Goal: Task Accomplishment & Management: Complete application form

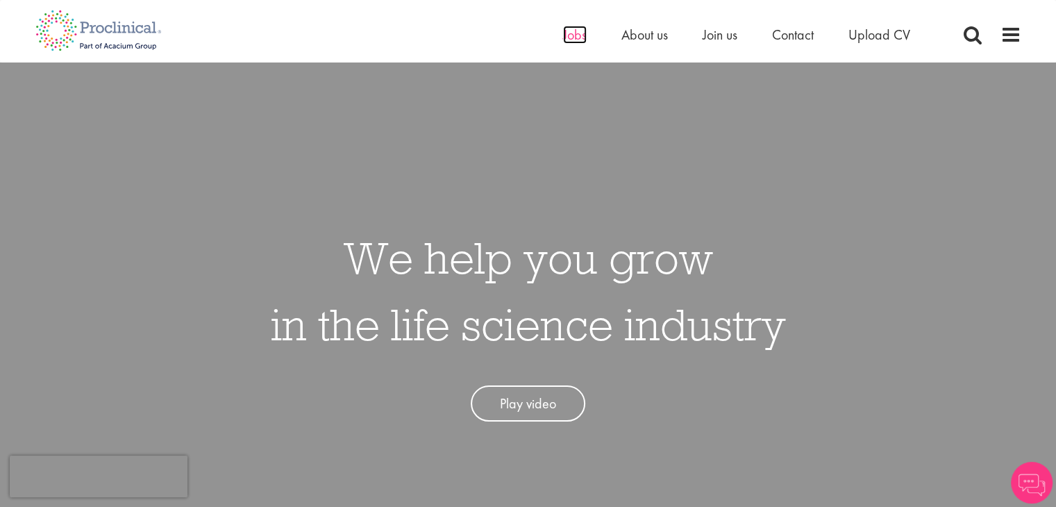
click at [580, 35] on span "Jobs" at bounding box center [575, 35] width 24 height 18
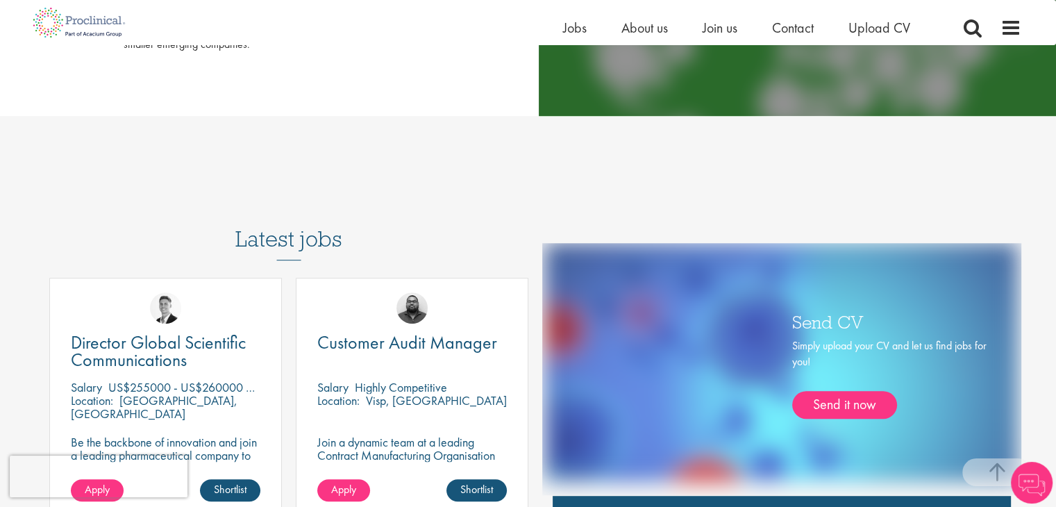
scroll to position [646, 0]
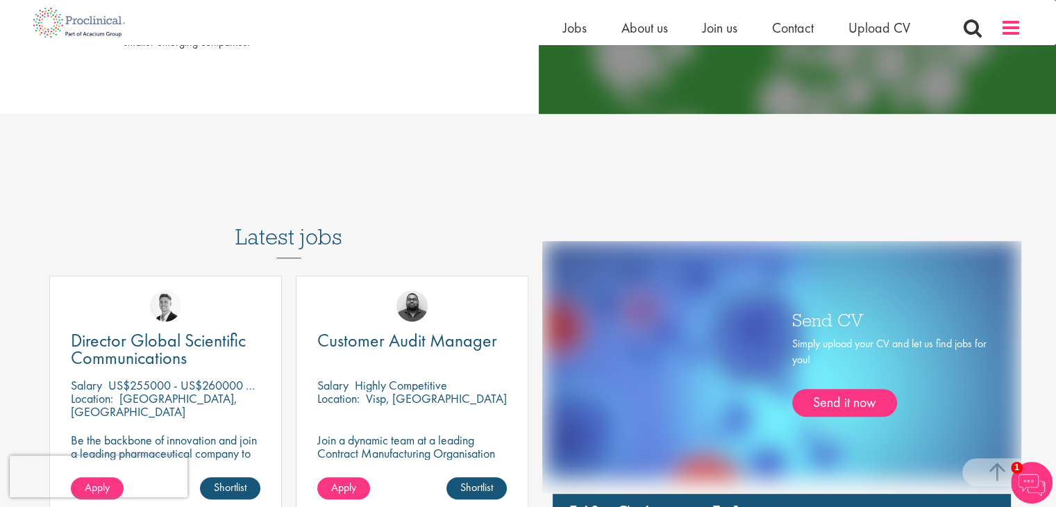
click at [1009, 24] on span at bounding box center [1010, 27] width 21 height 21
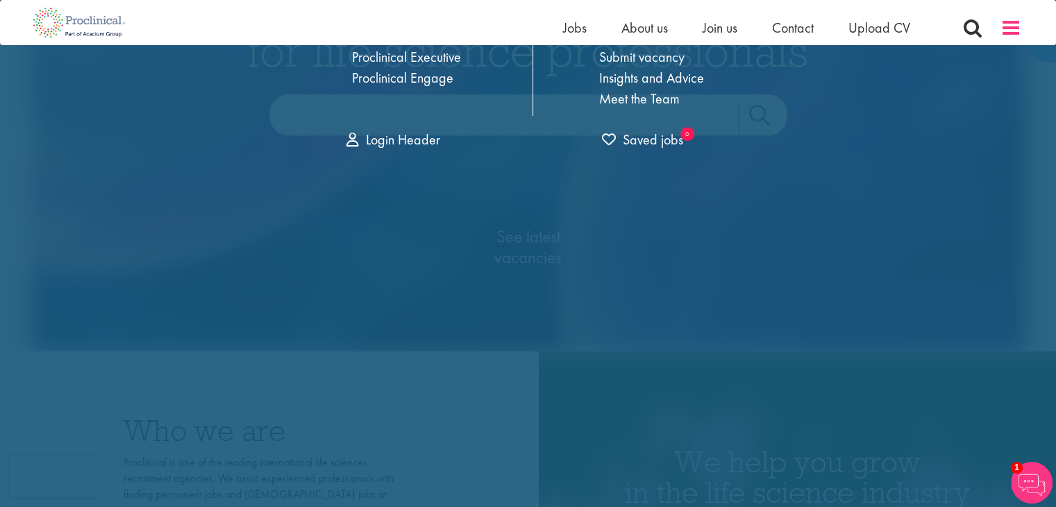
scroll to position [0, 0]
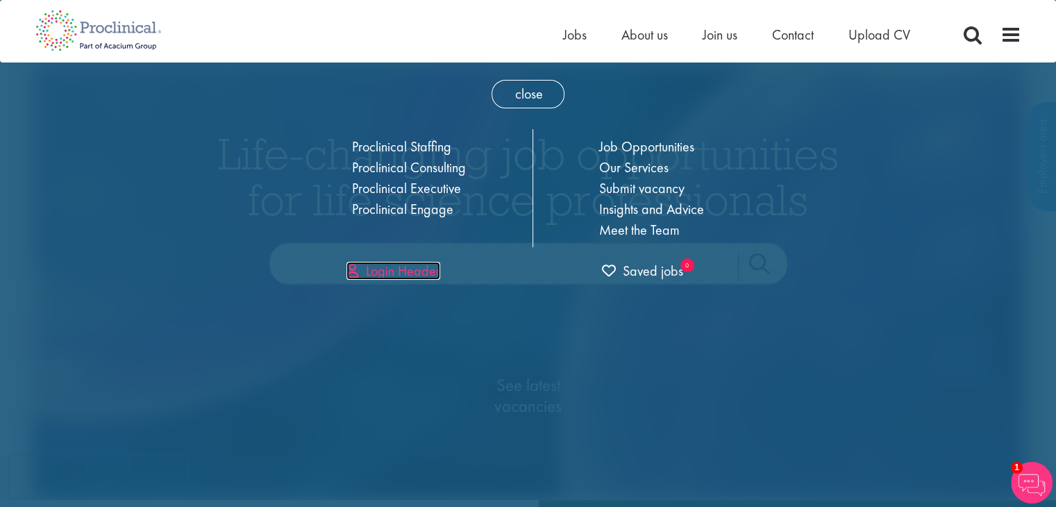
click at [415, 267] on link "Login Header" at bounding box center [393, 271] width 94 height 18
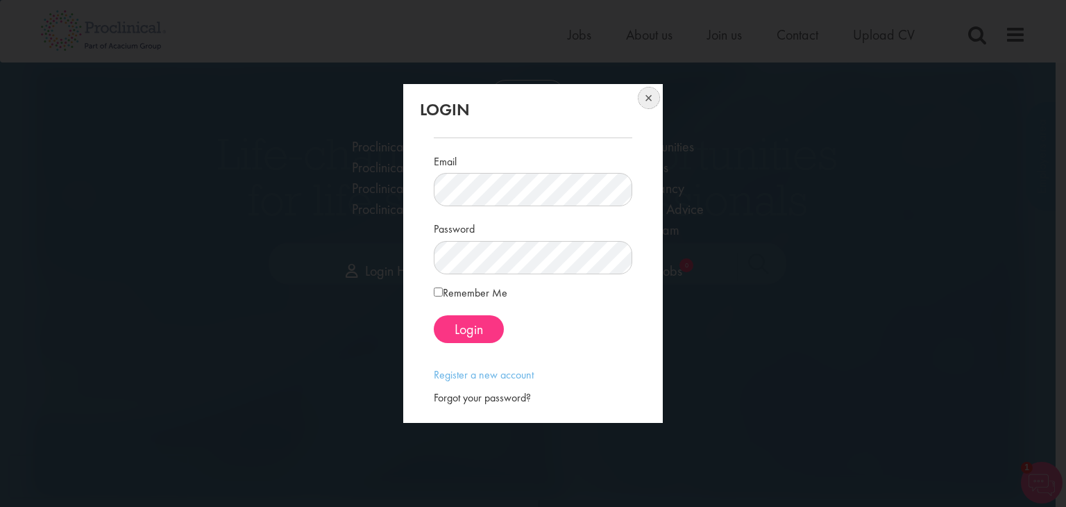
click at [643, 94] on button at bounding box center [647, 99] width 31 height 31
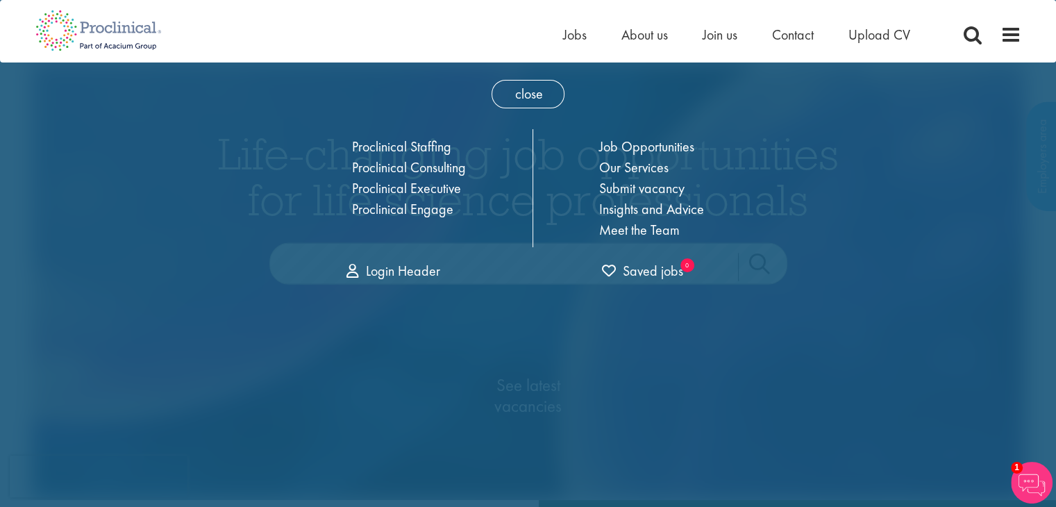
click at [557, 26] on div "Home Jobs About us Join us Contact Upload CV" at bounding box center [523, 26] width 996 height 52
click at [579, 31] on span "Jobs" at bounding box center [575, 35] width 24 height 18
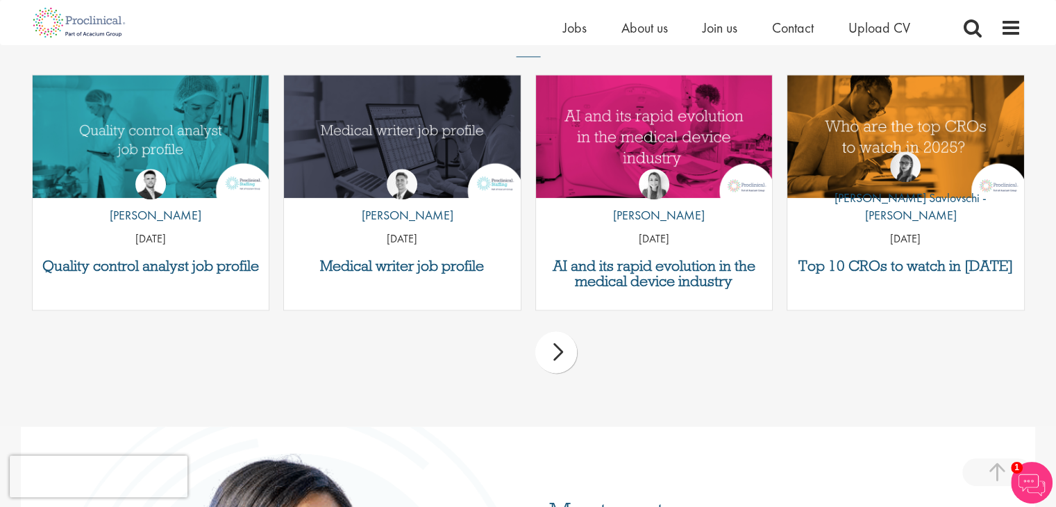
scroll to position [1730, 0]
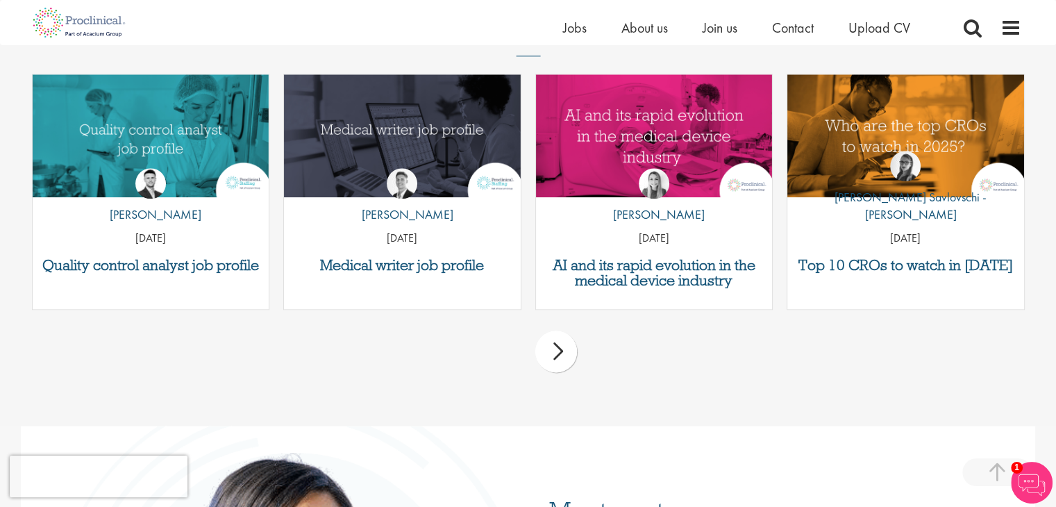
click at [562, 345] on div "next" at bounding box center [556, 351] width 42 height 42
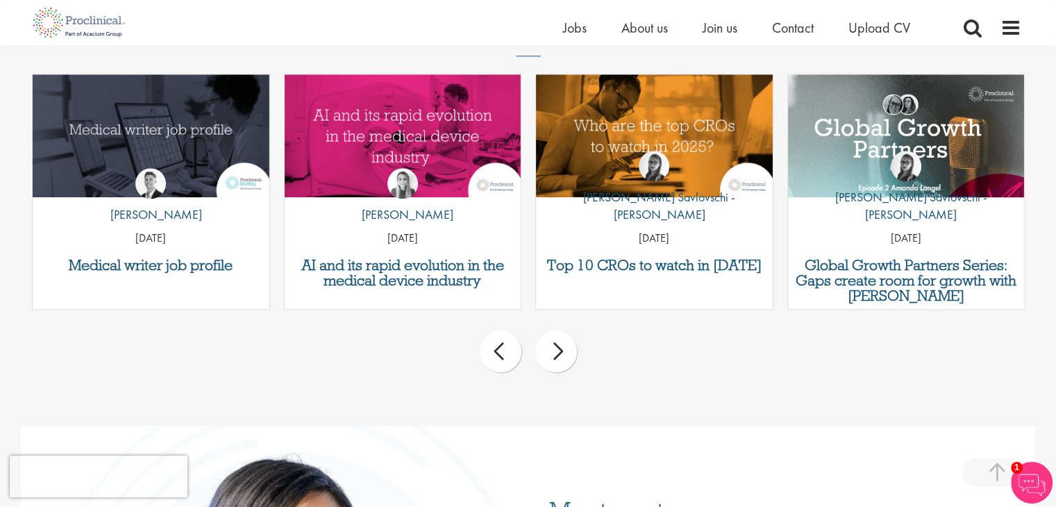
click at [562, 345] on div "next" at bounding box center [556, 351] width 42 height 42
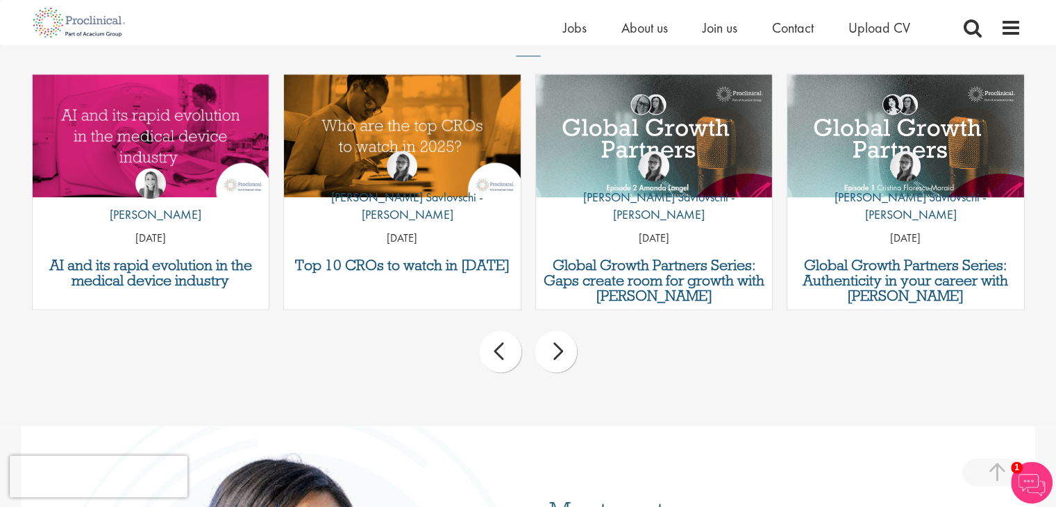
click at [562, 345] on div "next" at bounding box center [556, 351] width 42 height 42
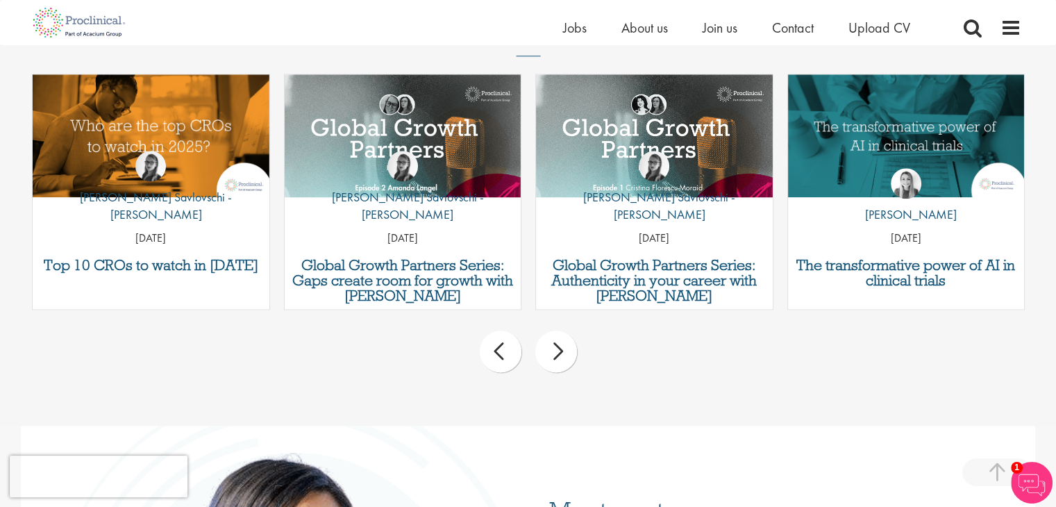
click at [562, 345] on div "next" at bounding box center [556, 351] width 42 height 42
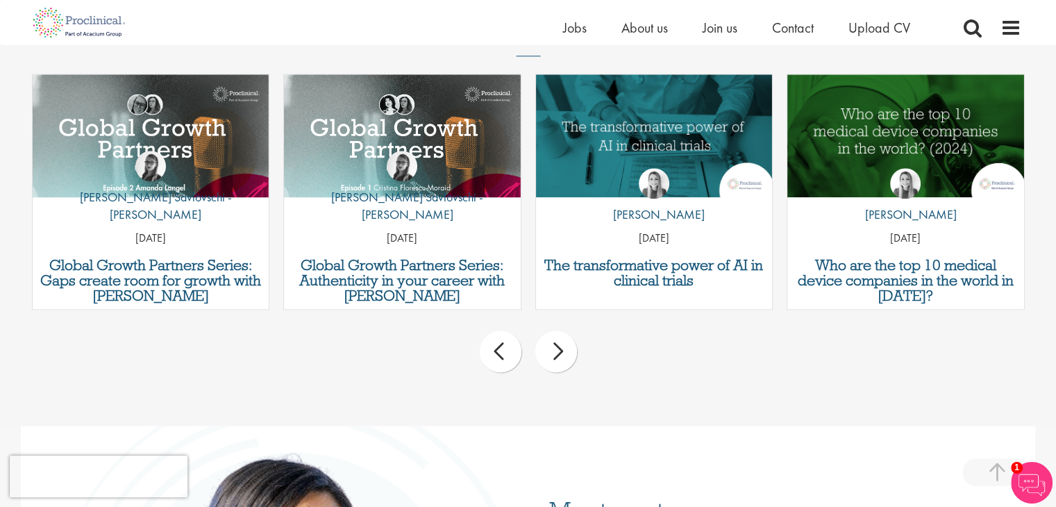
click at [562, 345] on div "next" at bounding box center [556, 351] width 42 height 42
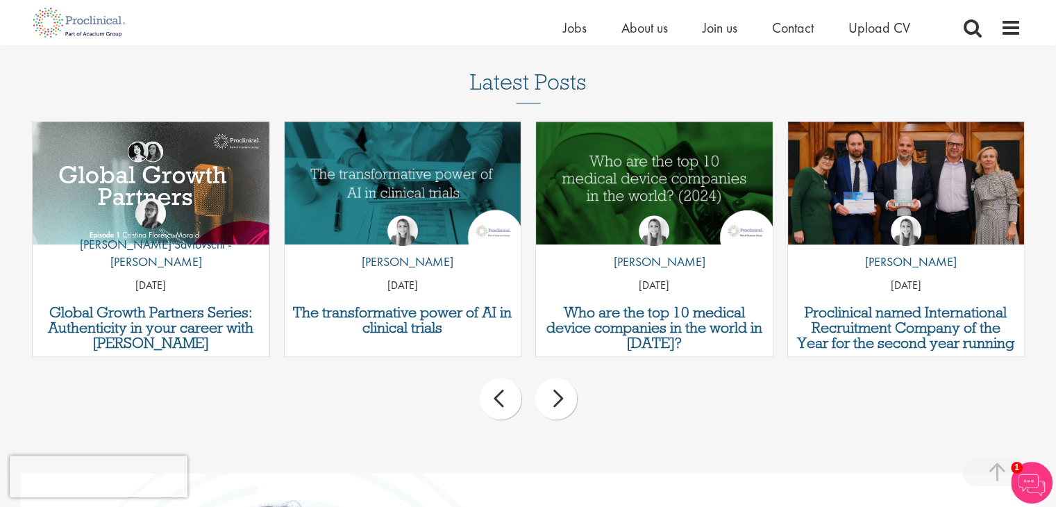
scroll to position [1683, 0]
click at [564, 387] on div "next" at bounding box center [556, 399] width 42 height 42
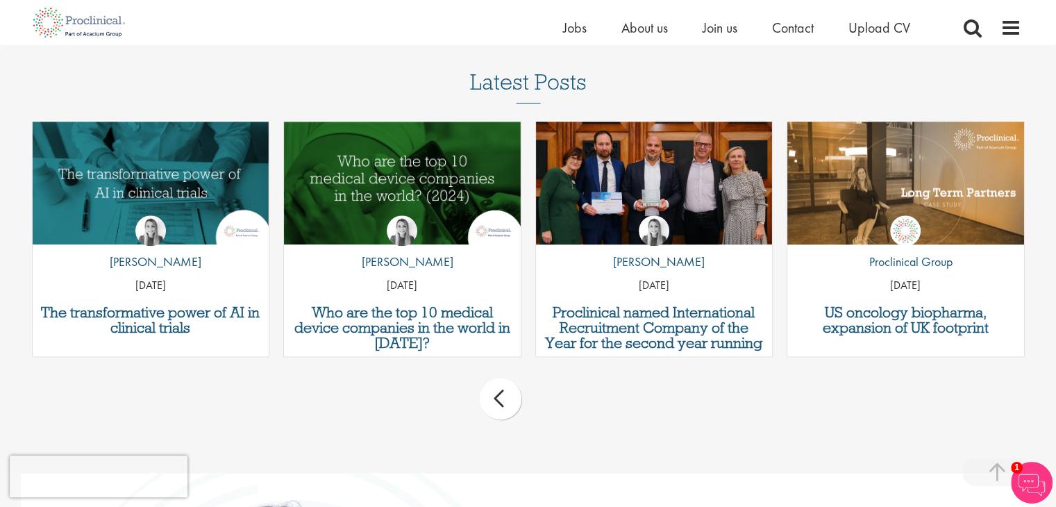
click at [564, 387] on div "prev next" at bounding box center [528, 401] width 1006 height 60
click at [475, 406] on div "prev next" at bounding box center [528, 401] width 1006 height 60
click at [496, 394] on div "prev" at bounding box center [501, 399] width 42 height 42
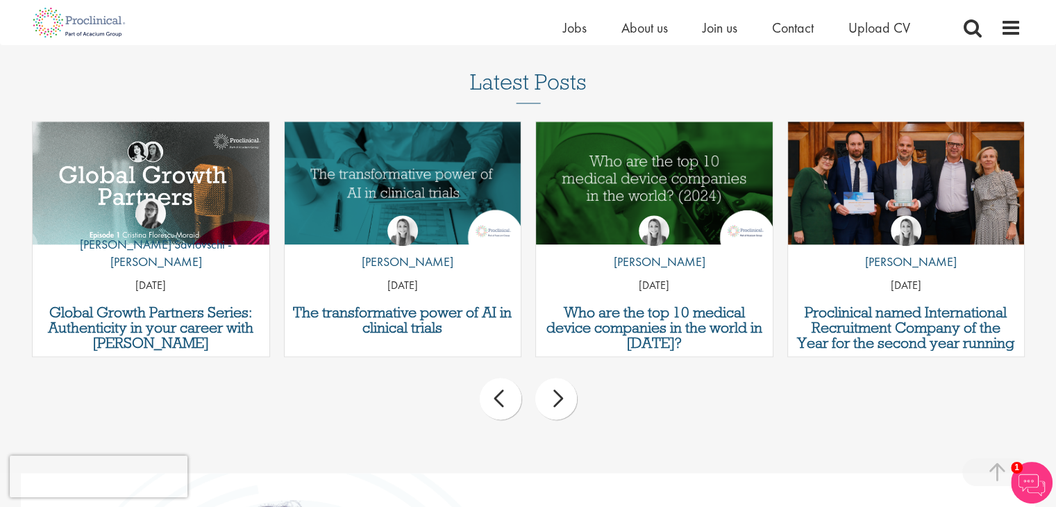
click at [496, 394] on div "prev" at bounding box center [501, 399] width 42 height 42
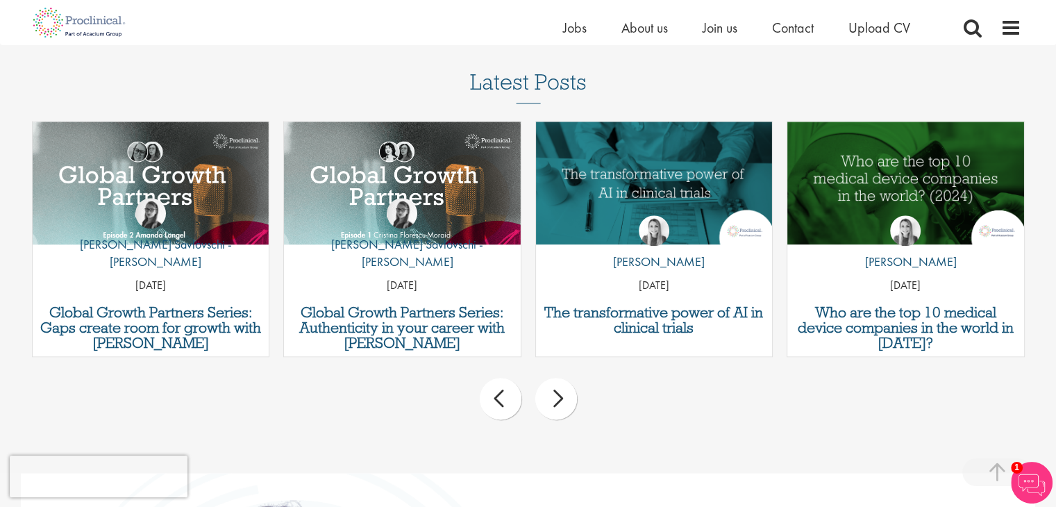
click at [496, 394] on div "prev" at bounding box center [501, 399] width 42 height 42
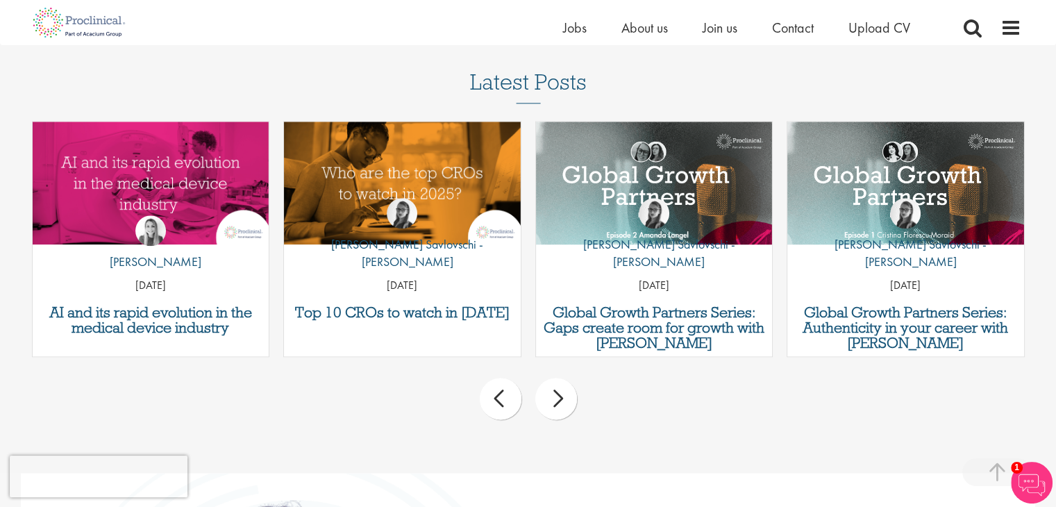
click at [496, 394] on div "prev" at bounding box center [501, 399] width 42 height 42
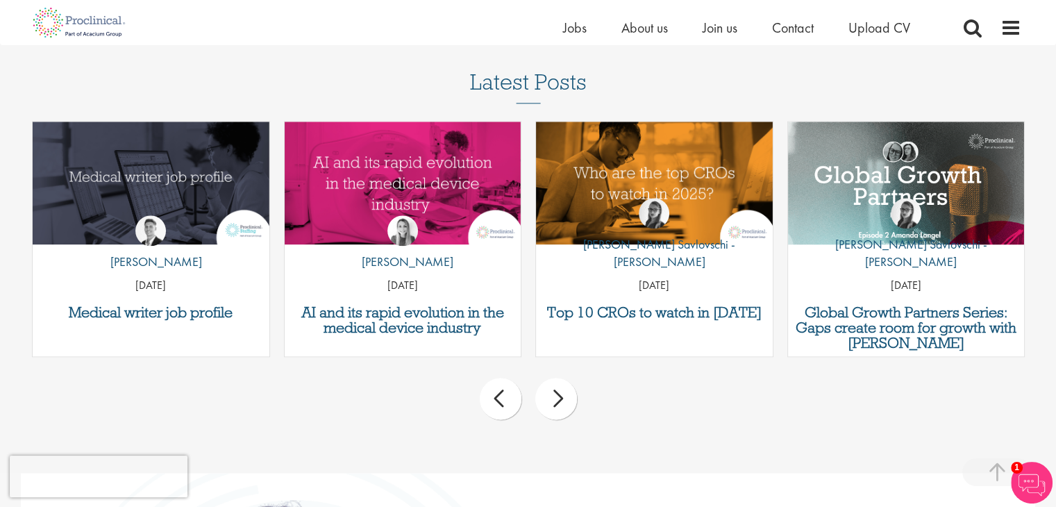
click at [496, 394] on div "prev" at bounding box center [501, 399] width 42 height 42
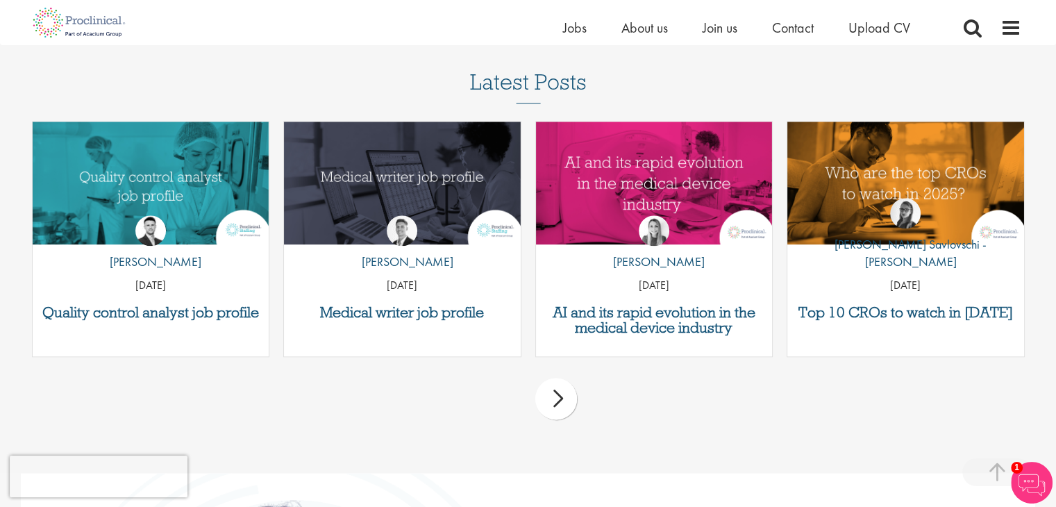
click at [496, 394] on div "prev next" at bounding box center [528, 401] width 1006 height 60
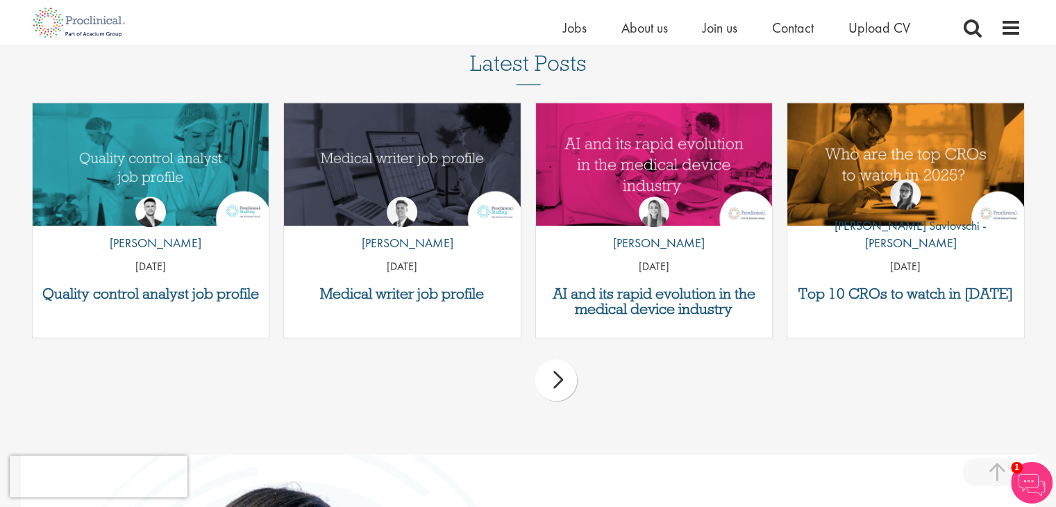
scroll to position [1701, 0]
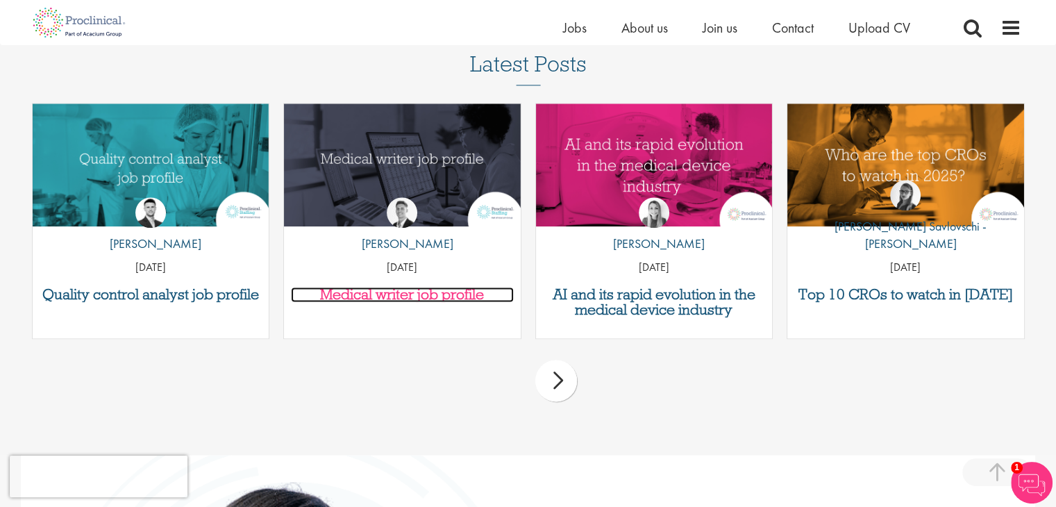
click at [432, 288] on h3 "Medical writer job profile" at bounding box center [402, 294] width 223 height 15
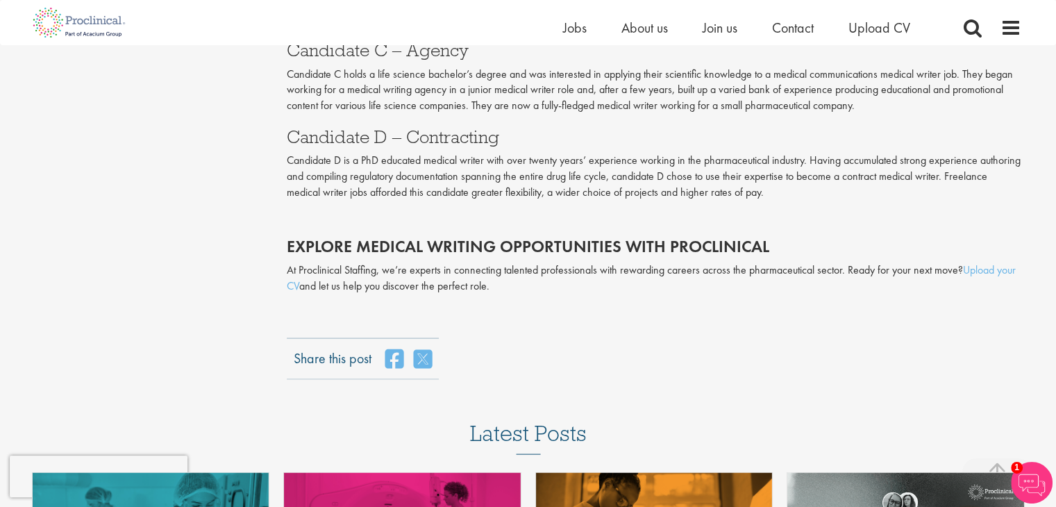
scroll to position [2726, 0]
click at [994, 276] on link "Upload your CV" at bounding box center [651, 278] width 729 height 31
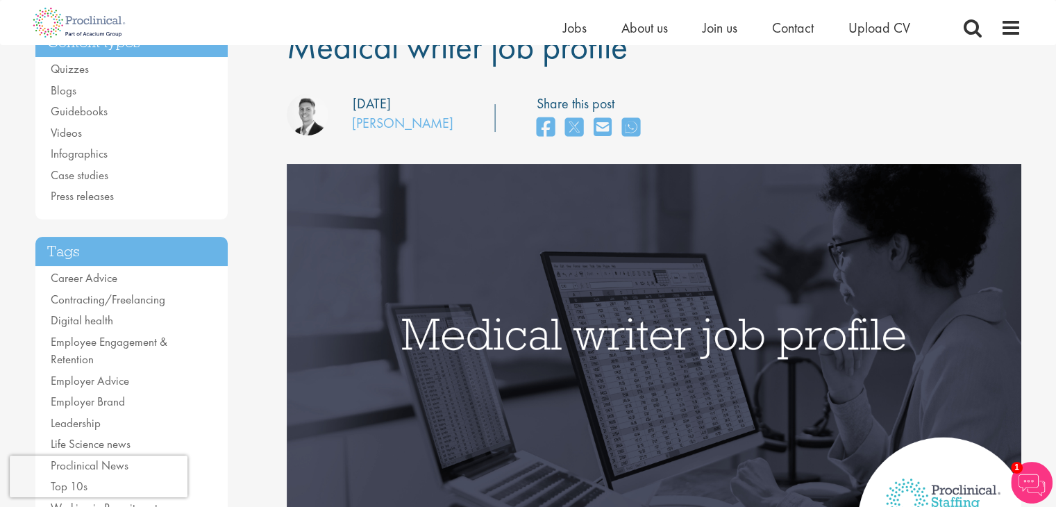
scroll to position [128, 0]
click at [87, 272] on link "Career Advice" at bounding box center [84, 277] width 67 height 15
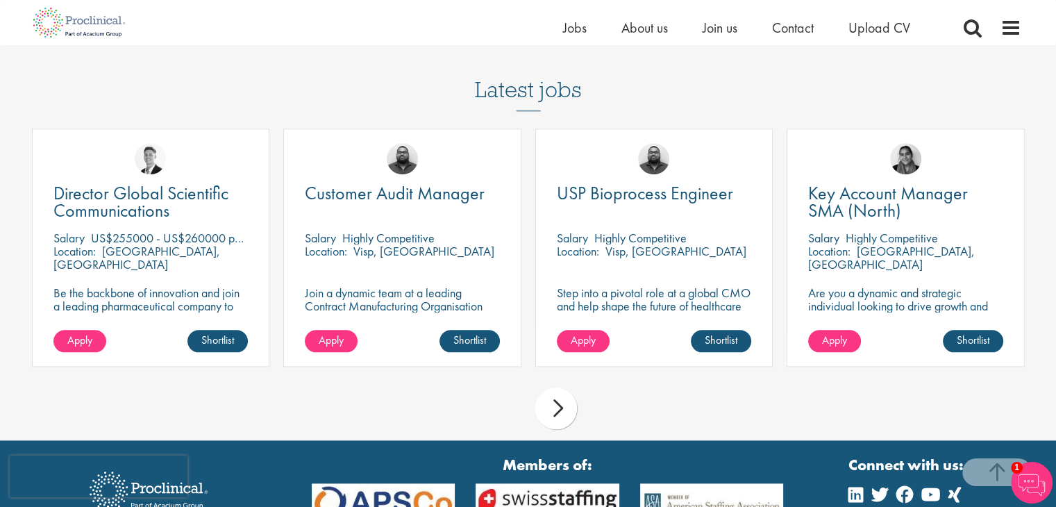
scroll to position [1515, 0]
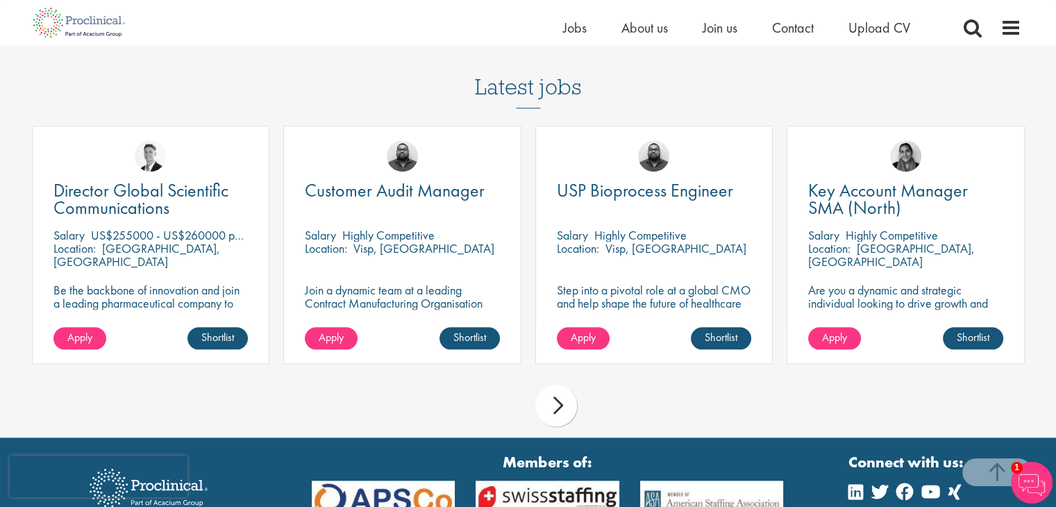
click at [548, 409] on div "next" at bounding box center [556, 406] width 42 height 42
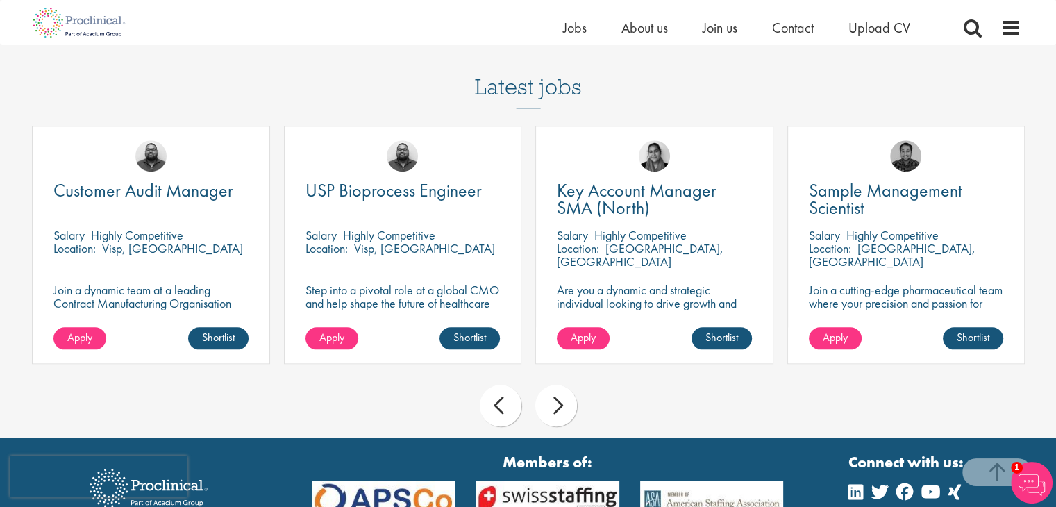
click at [562, 403] on div "next" at bounding box center [556, 406] width 42 height 42
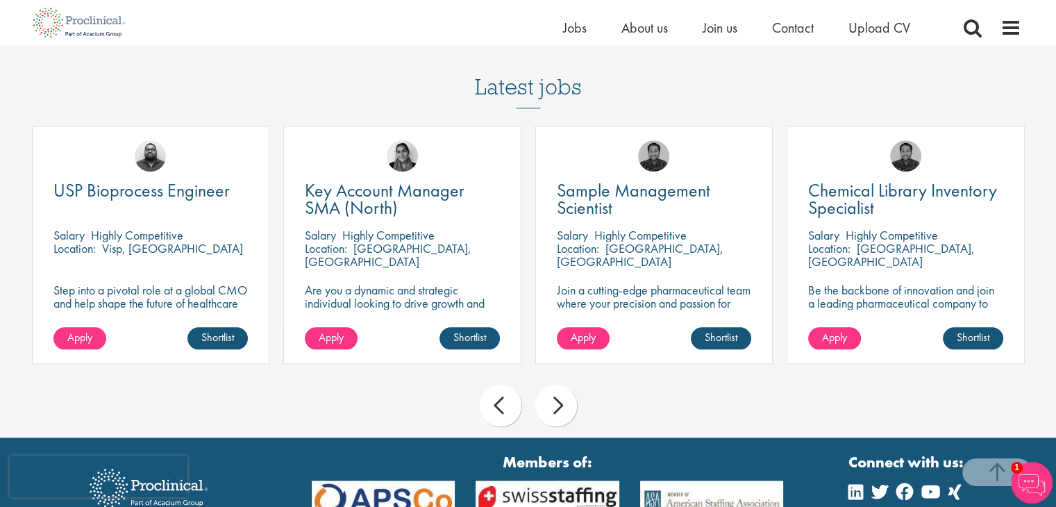
click at [562, 403] on div "next" at bounding box center [556, 406] width 42 height 42
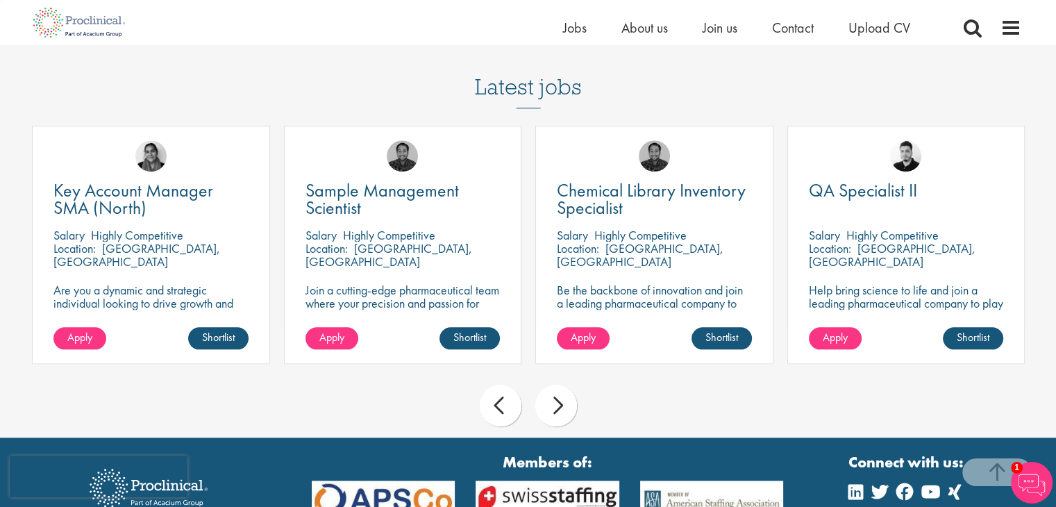
click at [562, 403] on div "next" at bounding box center [556, 406] width 42 height 42
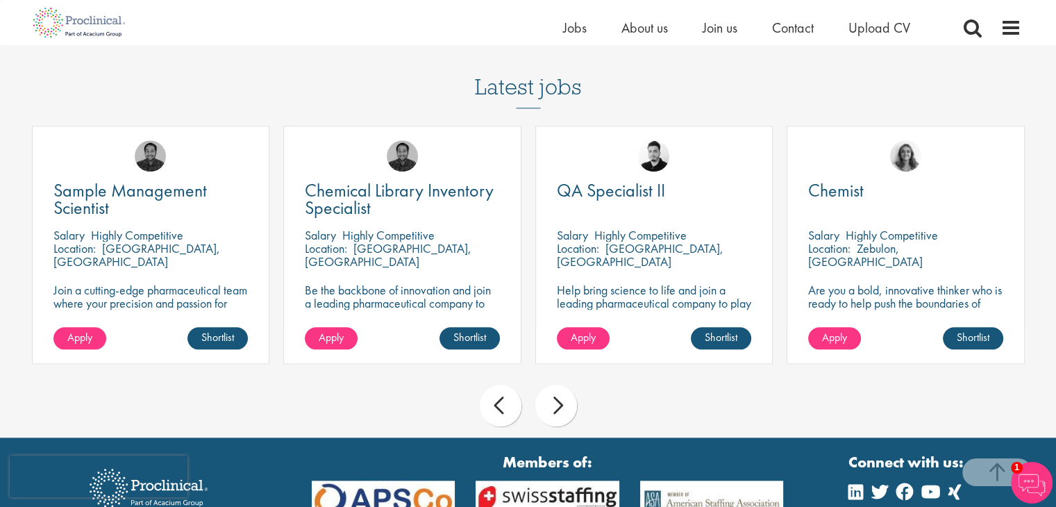
click at [562, 403] on div "next" at bounding box center [556, 406] width 42 height 42
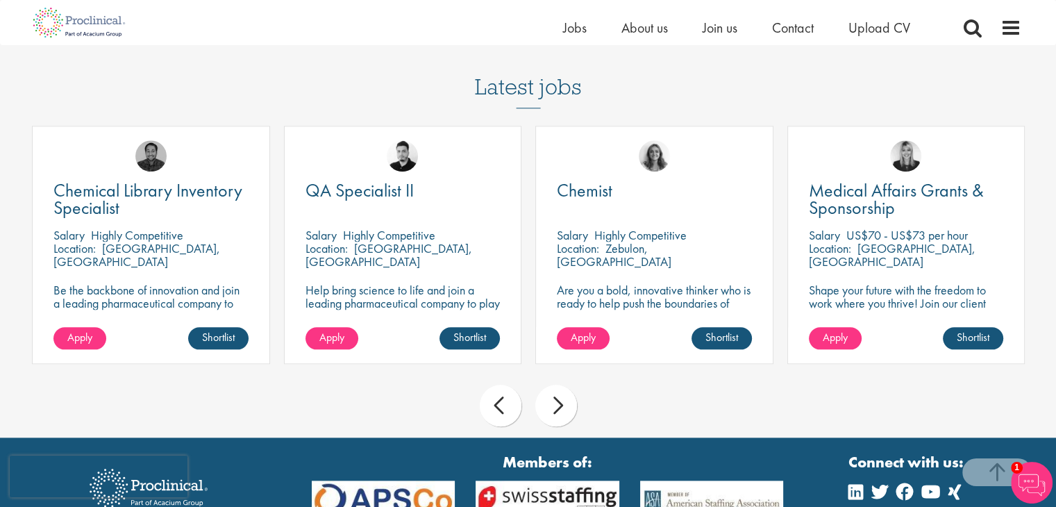
click at [562, 403] on div "next" at bounding box center [556, 406] width 42 height 42
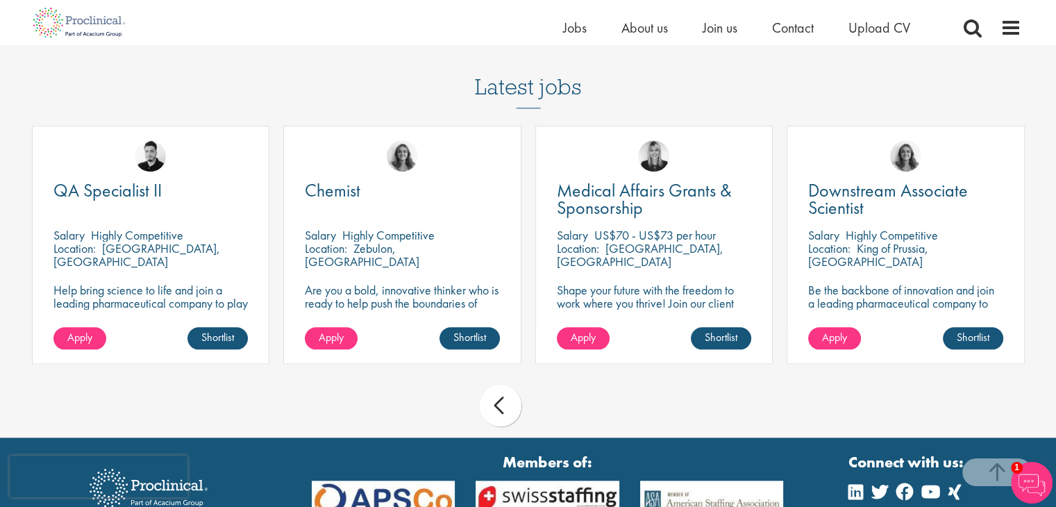
click at [562, 403] on div "prev next" at bounding box center [528, 408] width 1006 height 60
drag, startPoint x: 562, startPoint y: 403, endPoint x: 503, endPoint y: 398, distance: 59.1
click at [503, 398] on div "prev next" at bounding box center [528, 408] width 1006 height 60
click at [503, 398] on div "prev" at bounding box center [501, 406] width 42 height 42
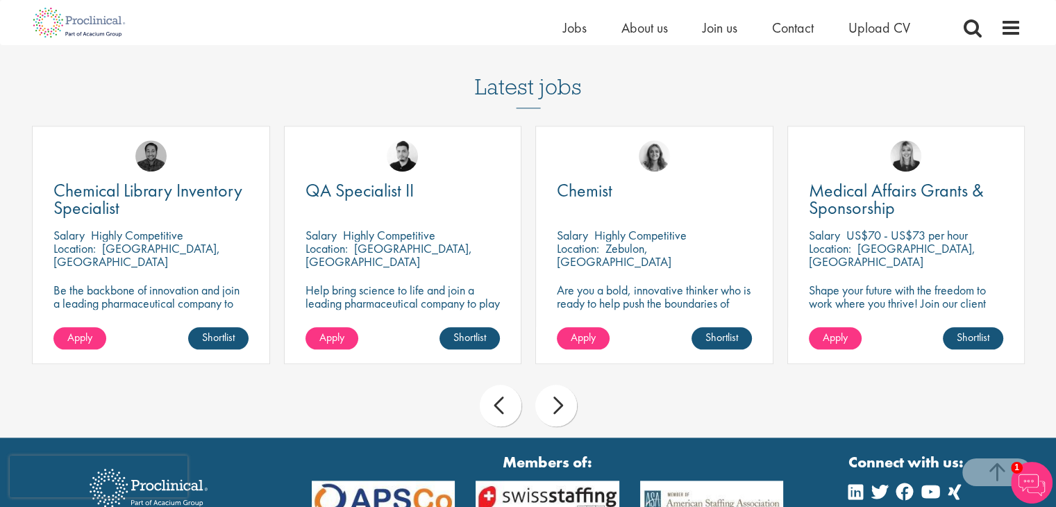
click at [503, 398] on div "prev" at bounding box center [501, 406] width 42 height 42
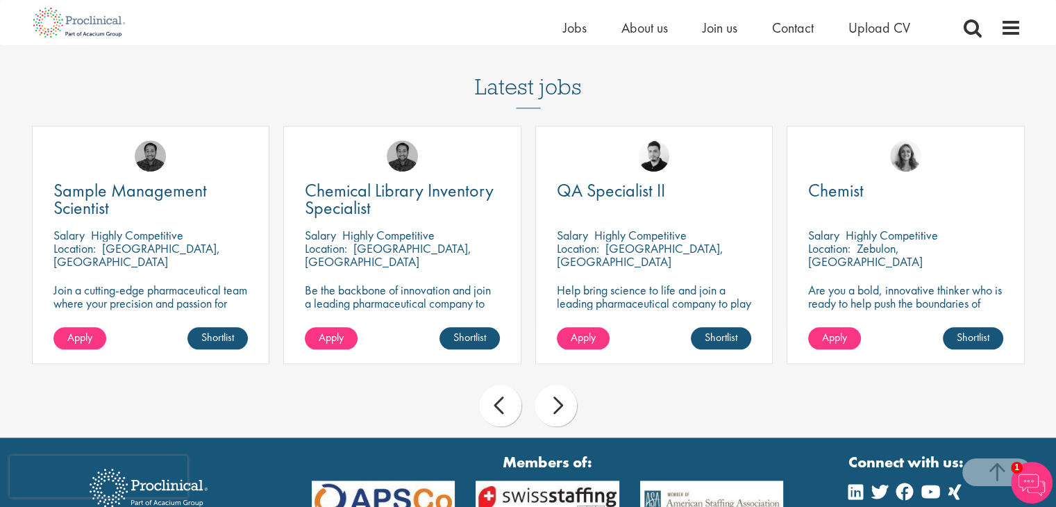
click at [503, 398] on div "prev" at bounding box center [501, 406] width 42 height 42
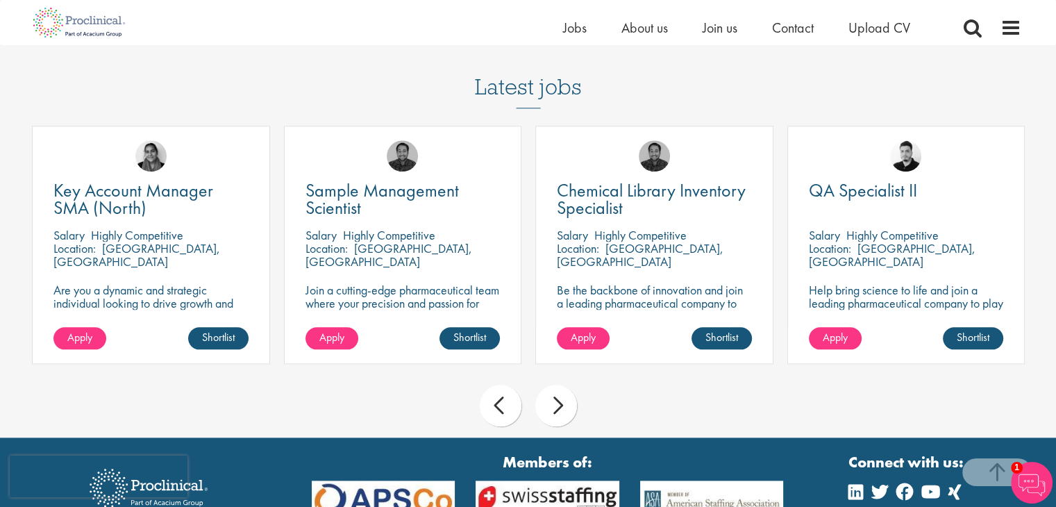
click at [503, 398] on div "prev" at bounding box center [501, 406] width 42 height 42
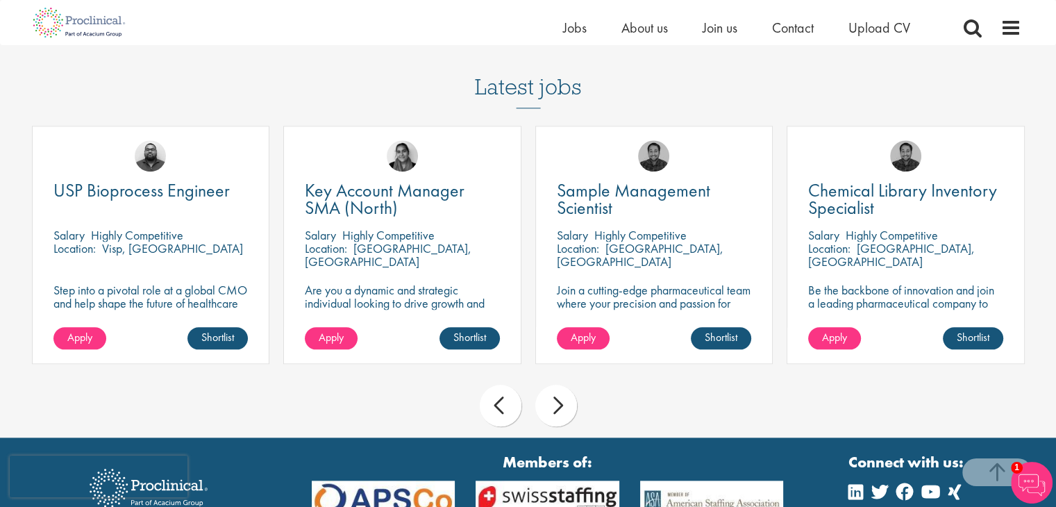
click at [503, 398] on div "prev" at bounding box center [501, 406] width 42 height 42
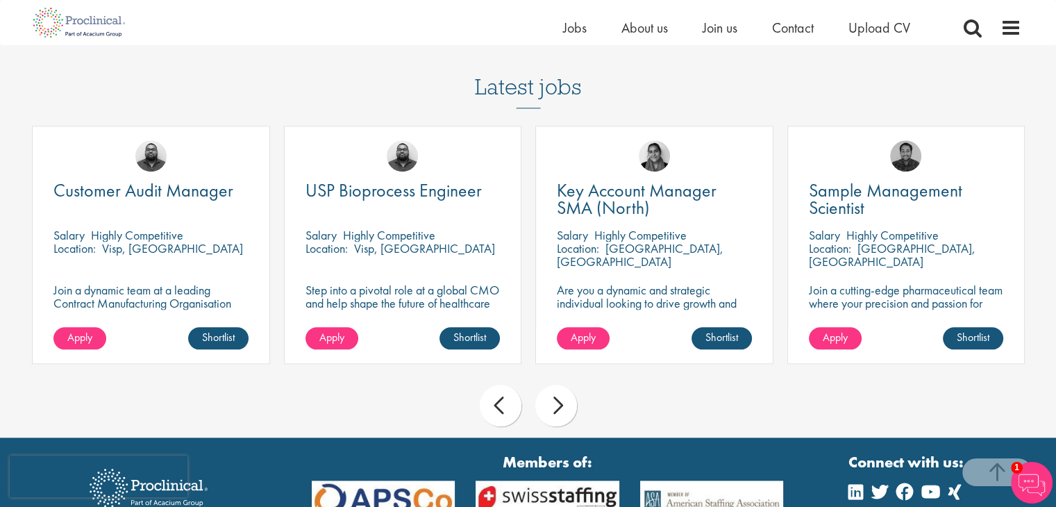
click at [503, 398] on div "prev" at bounding box center [501, 406] width 42 height 42
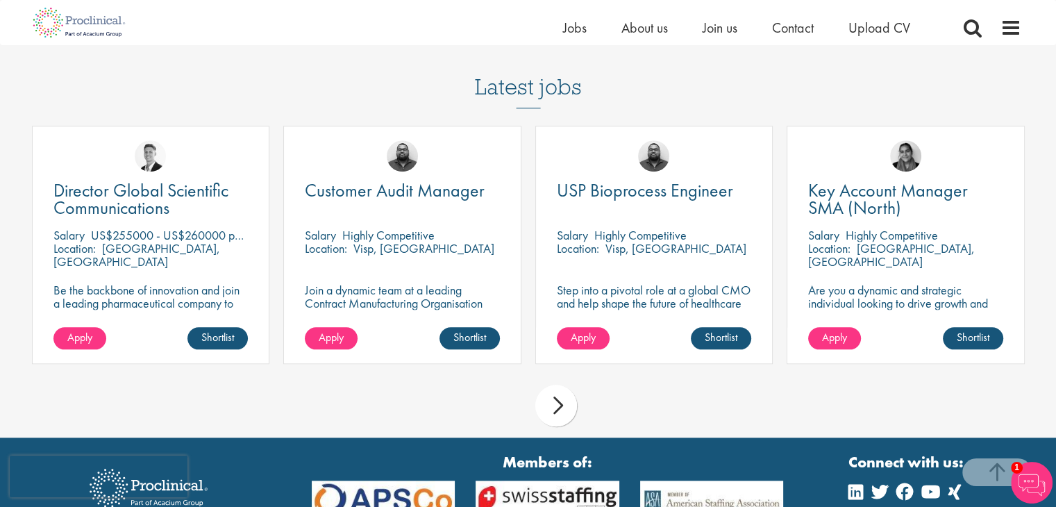
click at [661, 180] on div "USP Bioprocess Engineer Salary Highly Competitive Location: Visp, Switzerland S…" at bounding box center [654, 245] width 238 height 238
click at [647, 196] on span "USP Bioprocess Engineer" at bounding box center [645, 190] width 176 height 24
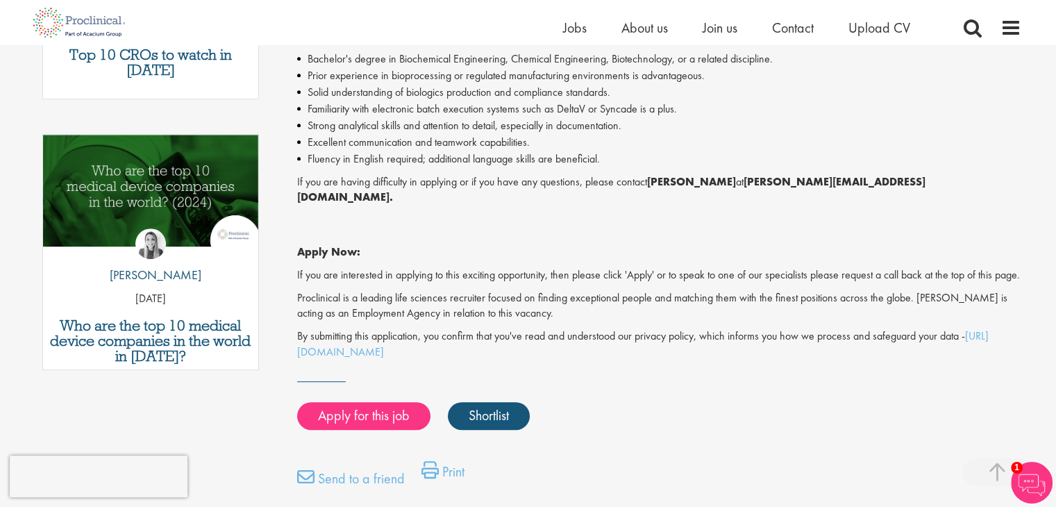
scroll to position [643, 0]
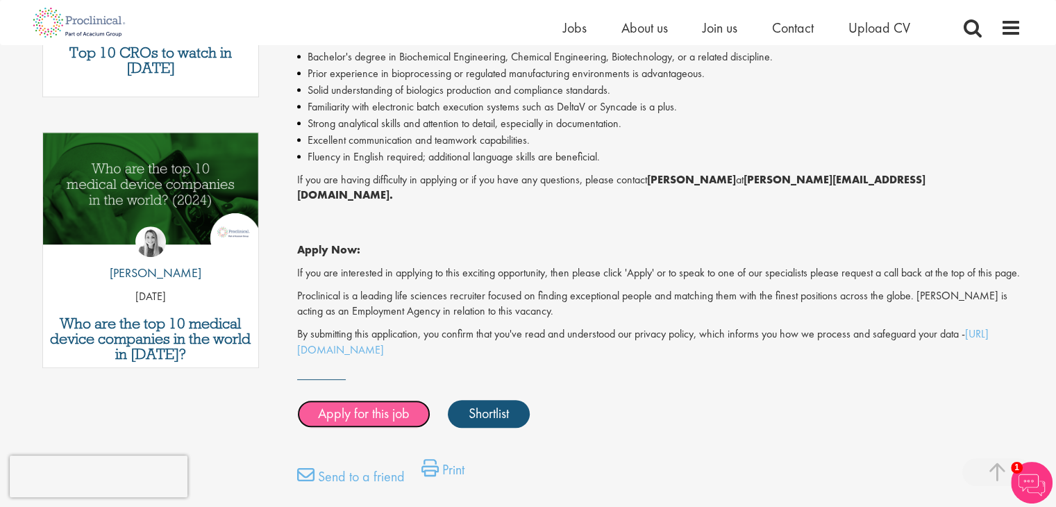
click at [361, 419] on link "Apply for this job" at bounding box center [363, 414] width 133 height 28
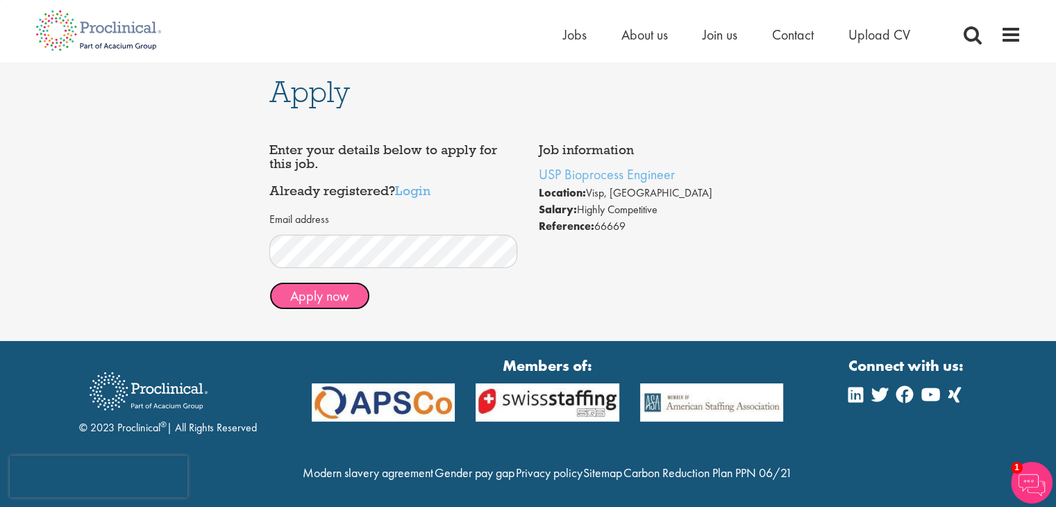
click at [323, 303] on button "Apply now" at bounding box center [319, 296] width 101 height 28
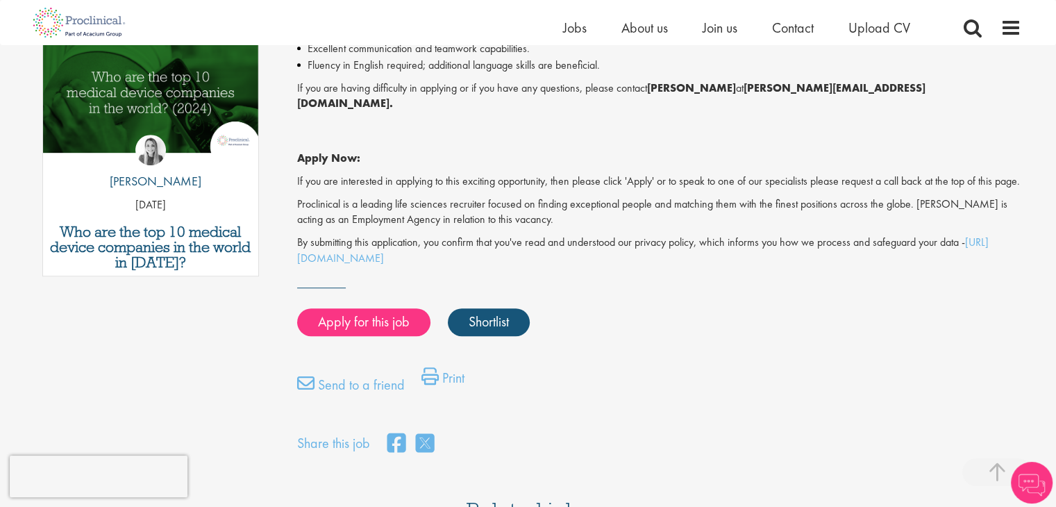
scroll to position [735, 0]
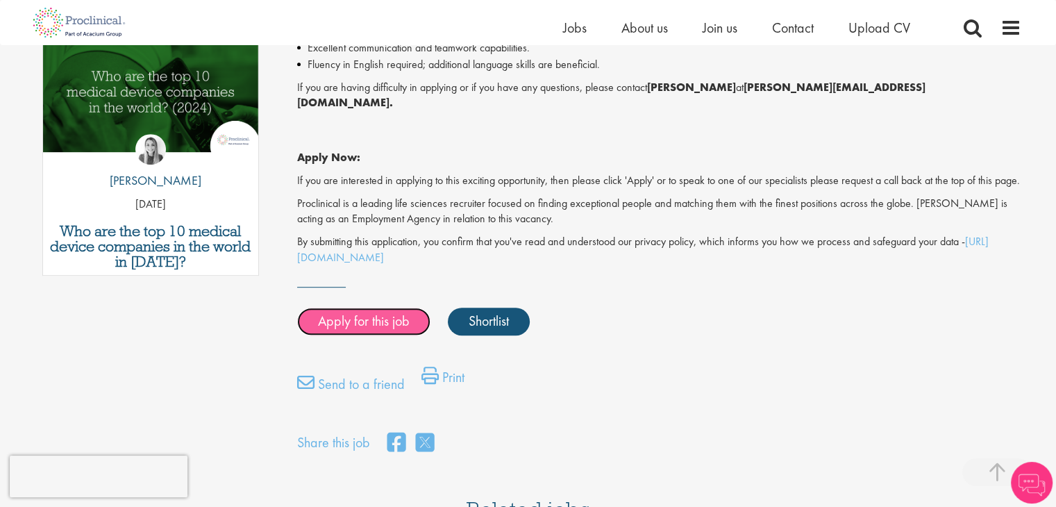
click at [369, 314] on link "Apply for this job" at bounding box center [363, 321] width 133 height 28
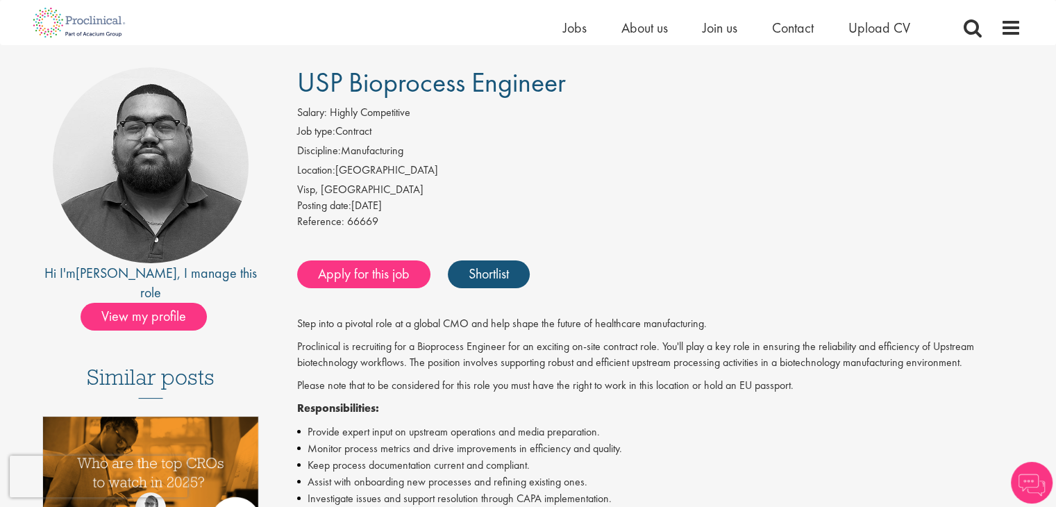
scroll to position [92, 0]
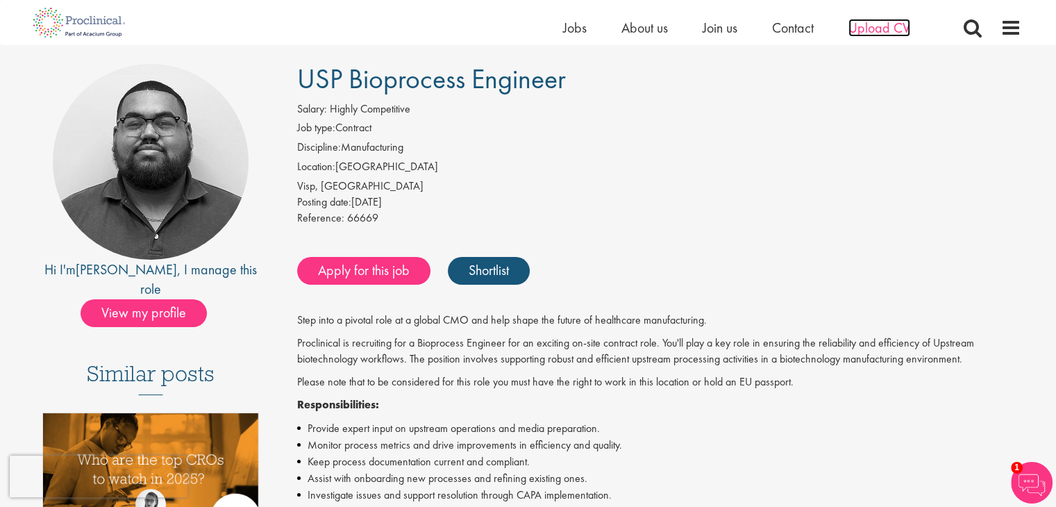
click at [881, 19] on span "Upload CV" at bounding box center [879, 28] width 62 height 18
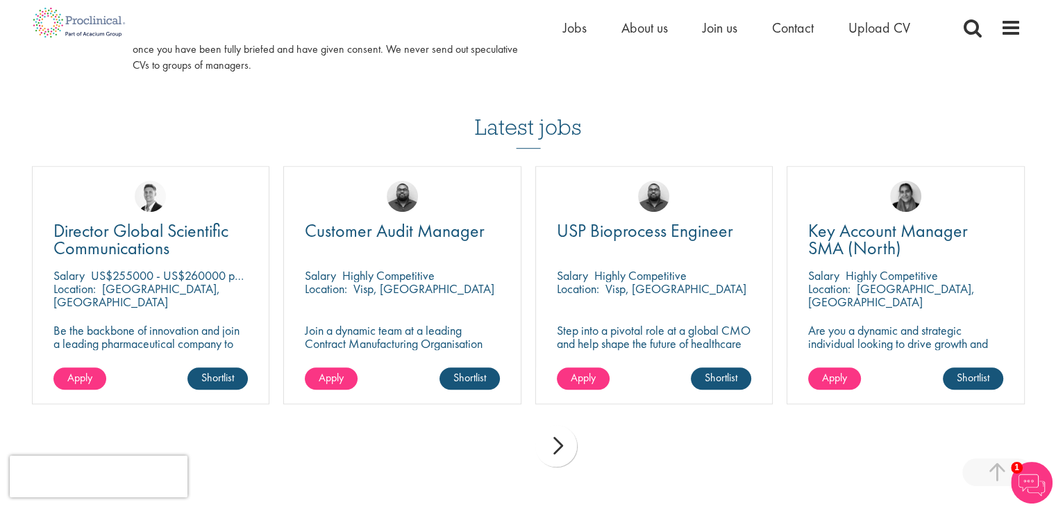
scroll to position [886, 0]
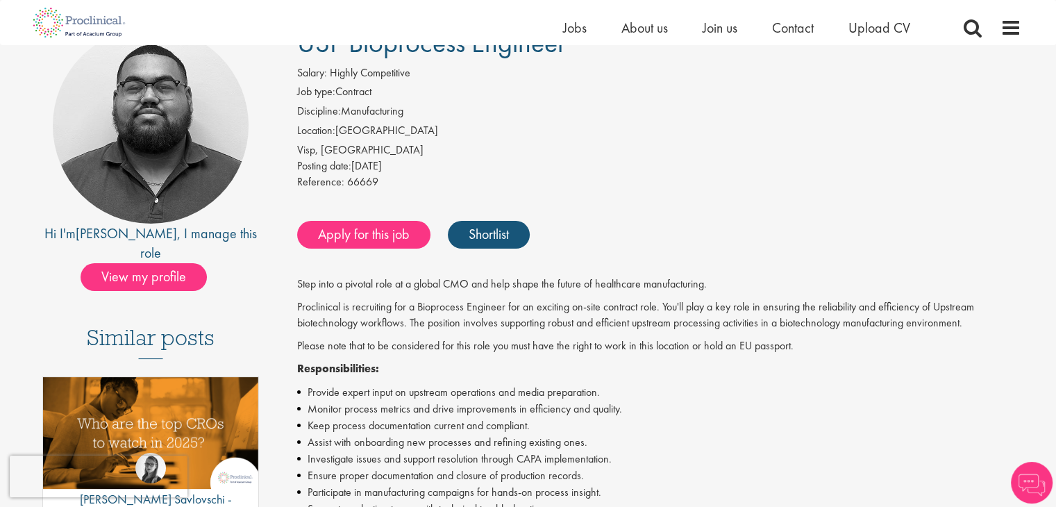
scroll to position [130, 0]
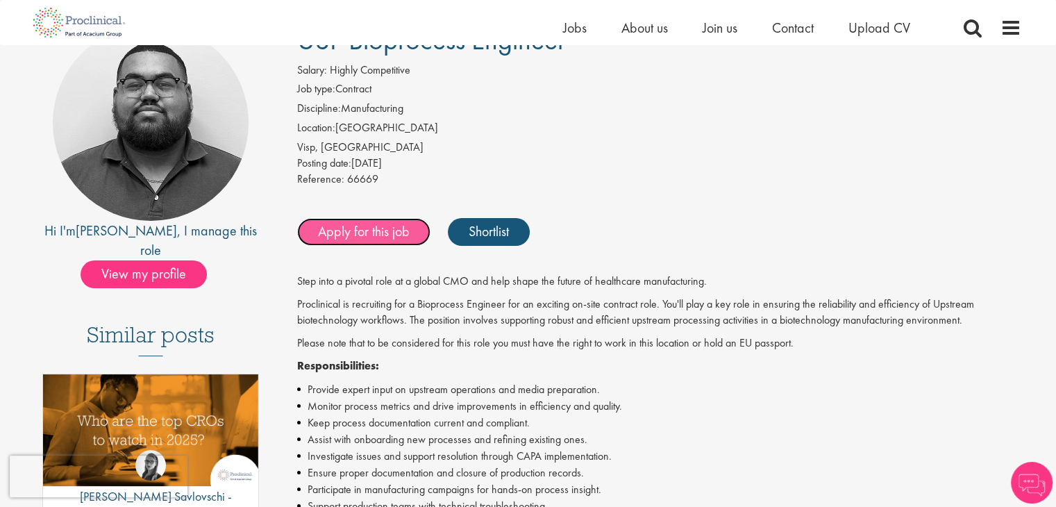
click at [375, 219] on link "Apply for this job" at bounding box center [363, 232] width 133 height 28
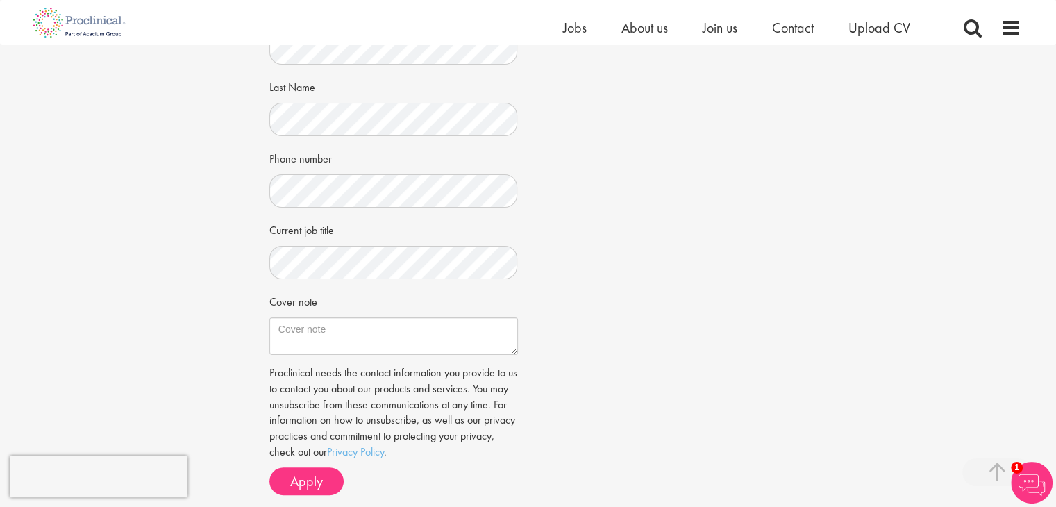
scroll to position [274, 0]
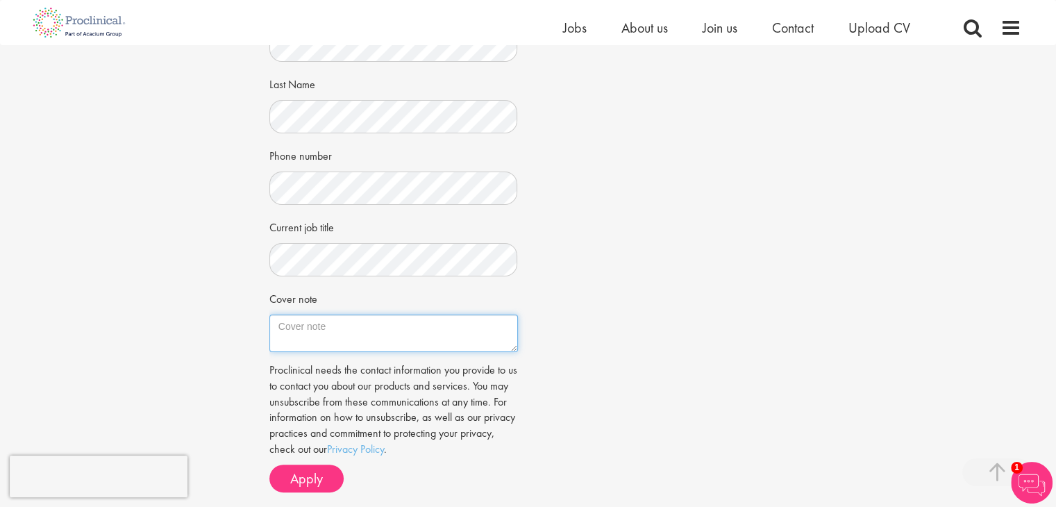
click at [330, 331] on textarea "Cover note" at bounding box center [393, 332] width 248 height 37
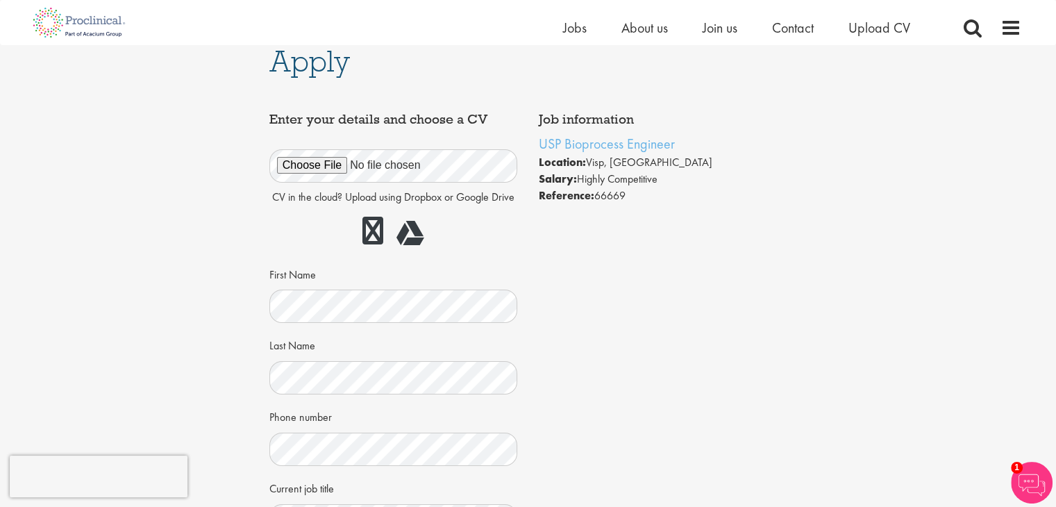
scroll to position [0, 0]
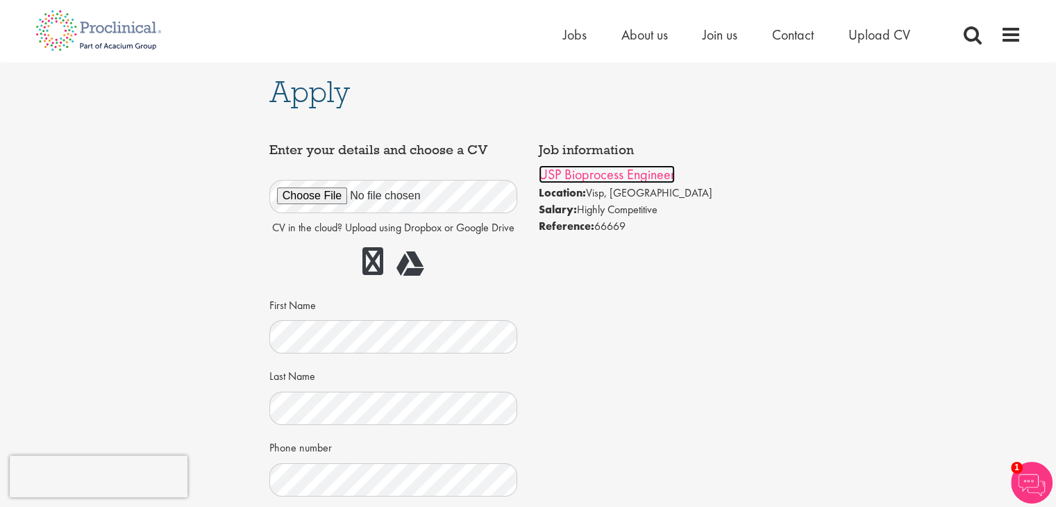
click at [635, 172] on link "USP Bioprocess Engineer" at bounding box center [607, 174] width 136 height 18
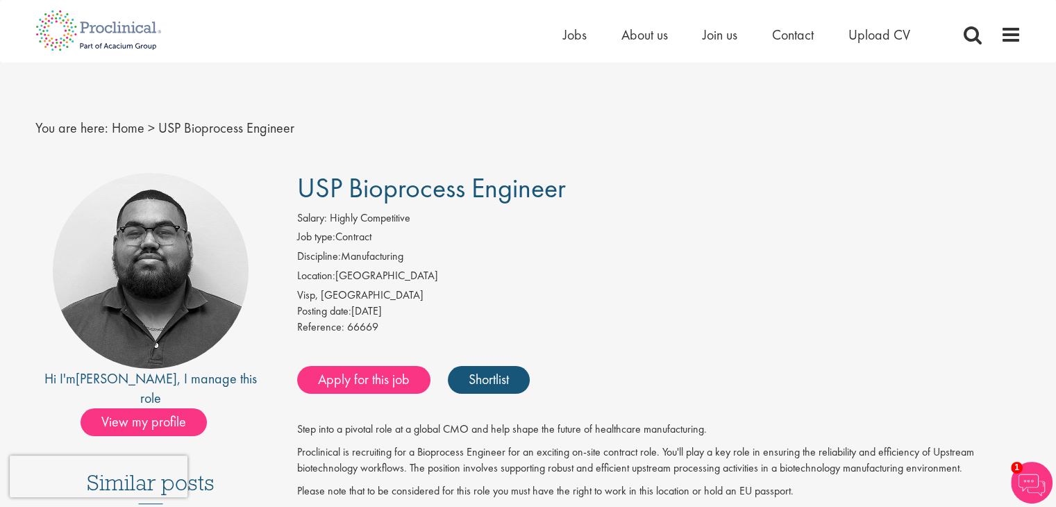
click at [573, 46] on div "Home Jobs About us Join us Contact Upload CV" at bounding box center [754, 38] width 382 height 28
click at [565, 44] on li "Jobs" at bounding box center [575, 34] width 24 height 21
click at [568, 40] on span "Jobs" at bounding box center [575, 35] width 24 height 18
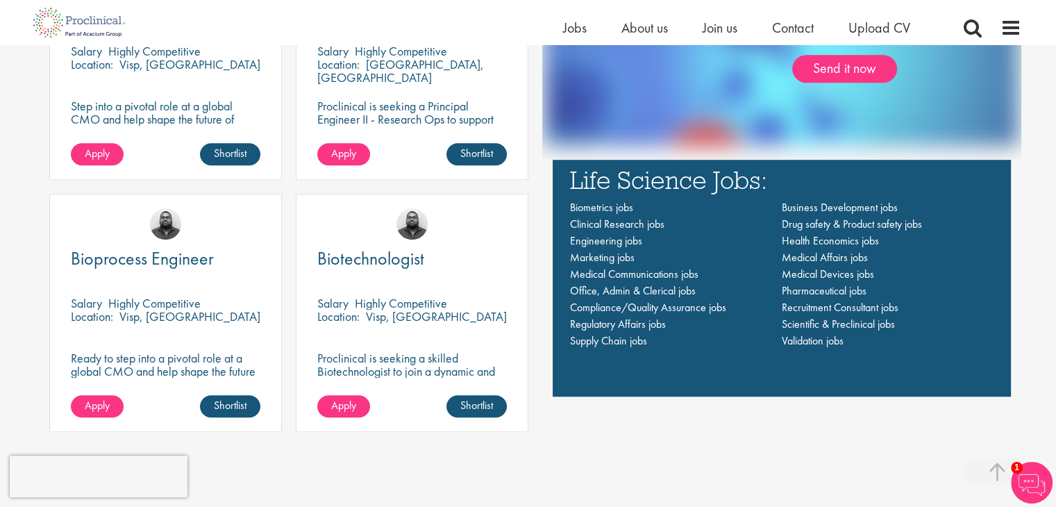
scroll to position [979, 0]
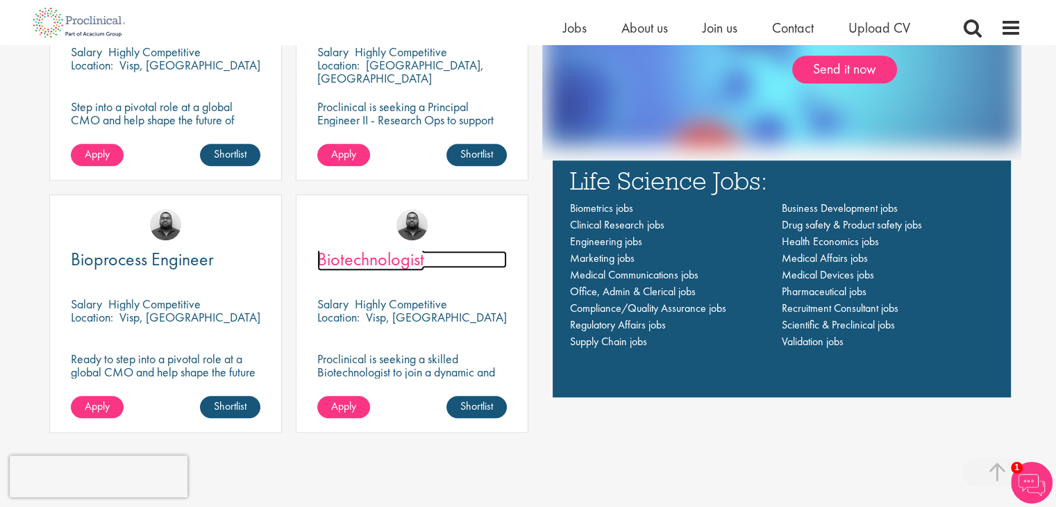
click at [382, 258] on span "Biotechnologist" at bounding box center [370, 259] width 107 height 24
